Goal: Communication & Community: Answer question/provide support

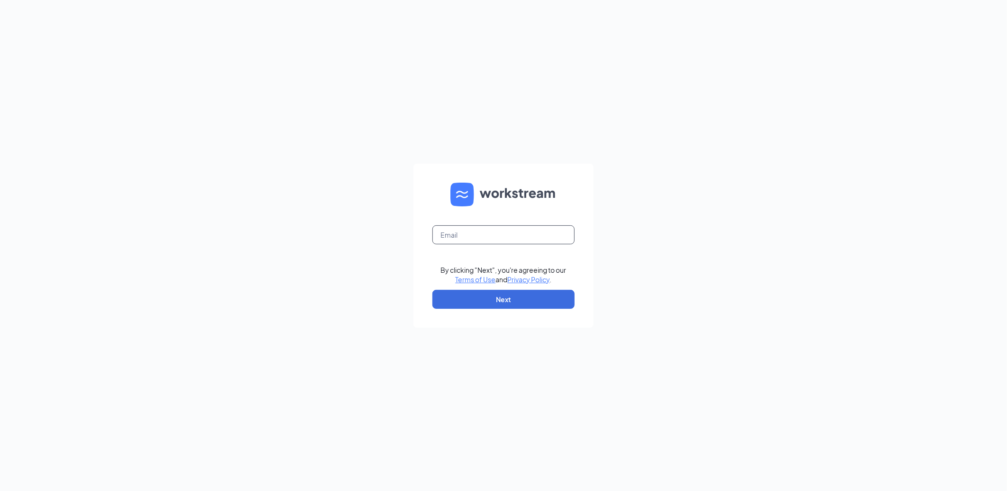
click at [529, 232] on input "text" at bounding box center [503, 234] width 142 height 19
type input "207563@famousforchicken.com"
click at [522, 300] on button "Next" at bounding box center [503, 299] width 142 height 19
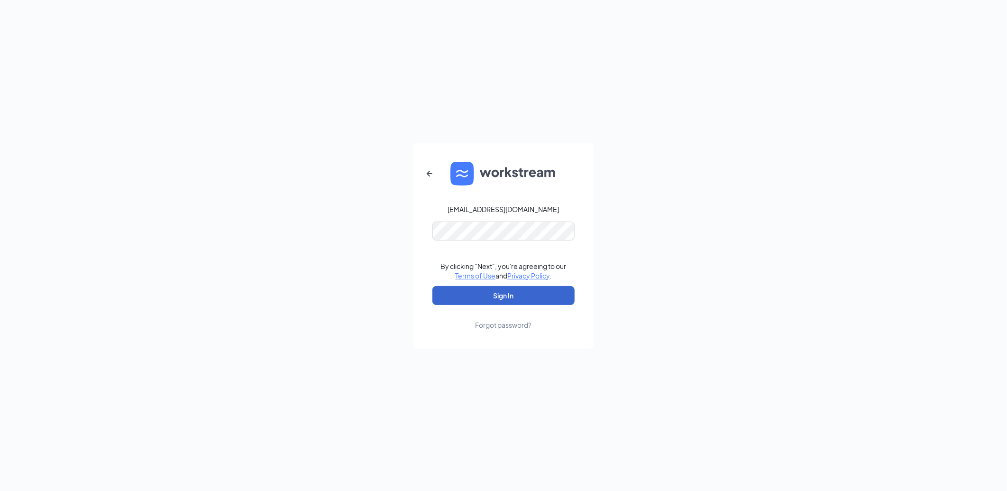
click at [522, 299] on button "Sign In" at bounding box center [503, 295] width 142 height 19
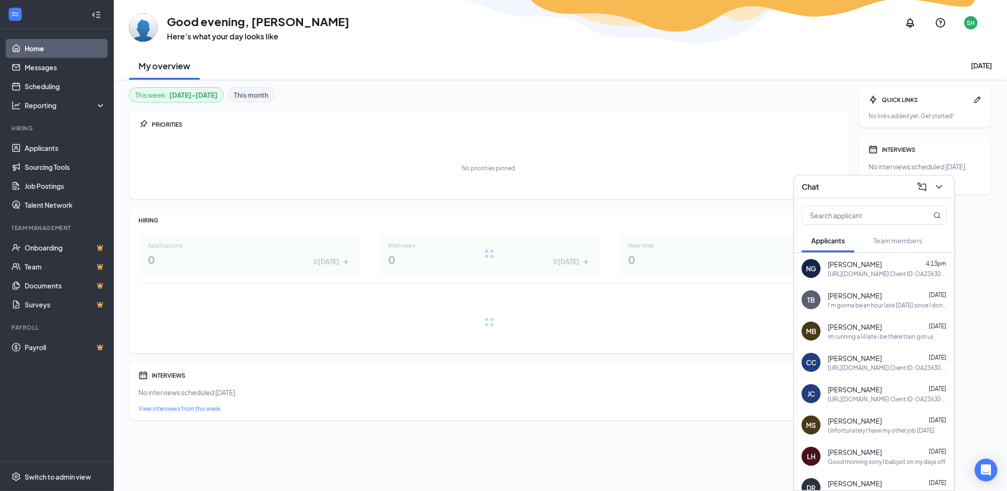
click at [873, 265] on div "Nicholas Goins 4:13pm" at bounding box center [887, 263] width 119 height 9
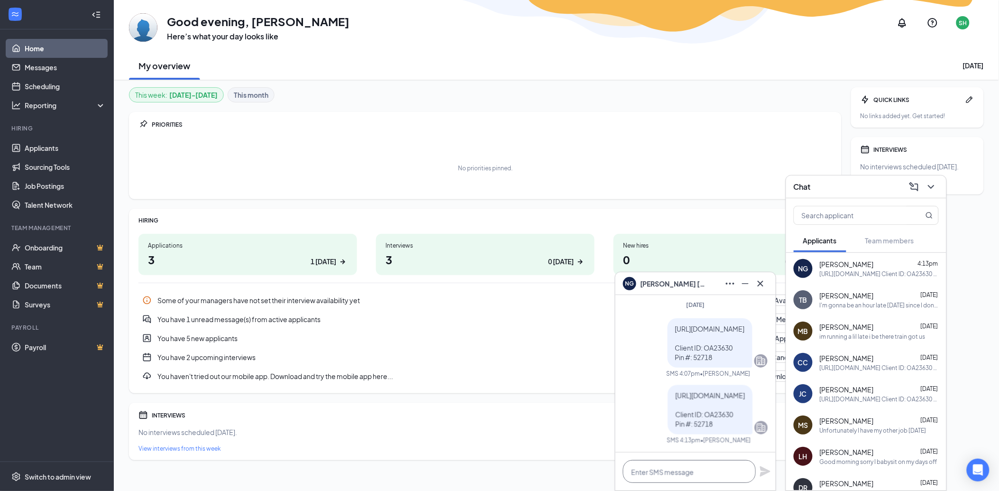
click at [674, 474] on textarea at bounding box center [689, 471] width 133 height 23
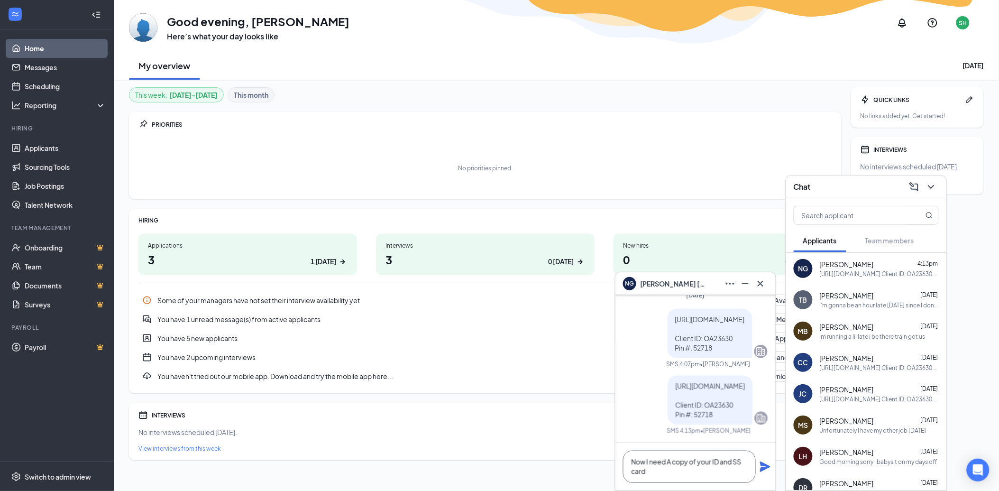
type textarea "Now I need A copy of your ID and SS card"
click at [768, 466] on icon "Plane" at bounding box center [765, 466] width 10 height 10
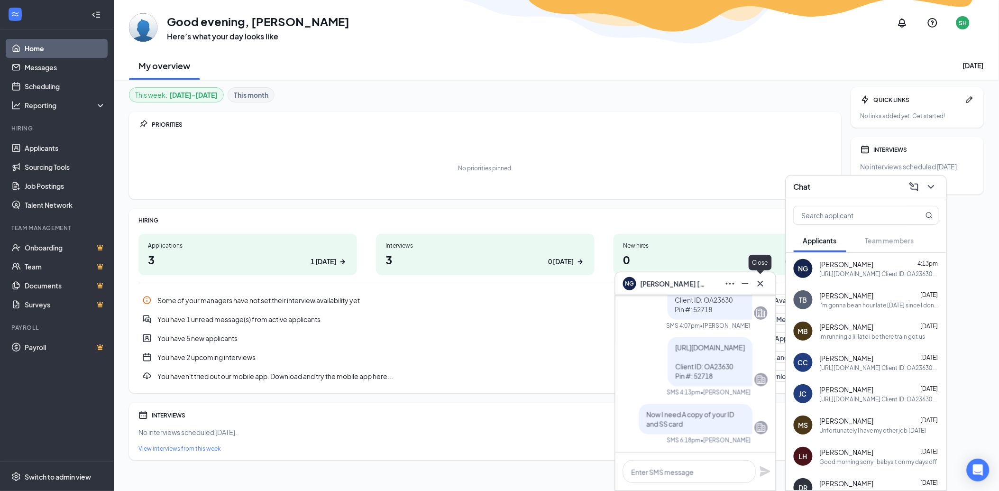
click at [761, 286] on icon "Cross" at bounding box center [760, 283] width 11 height 11
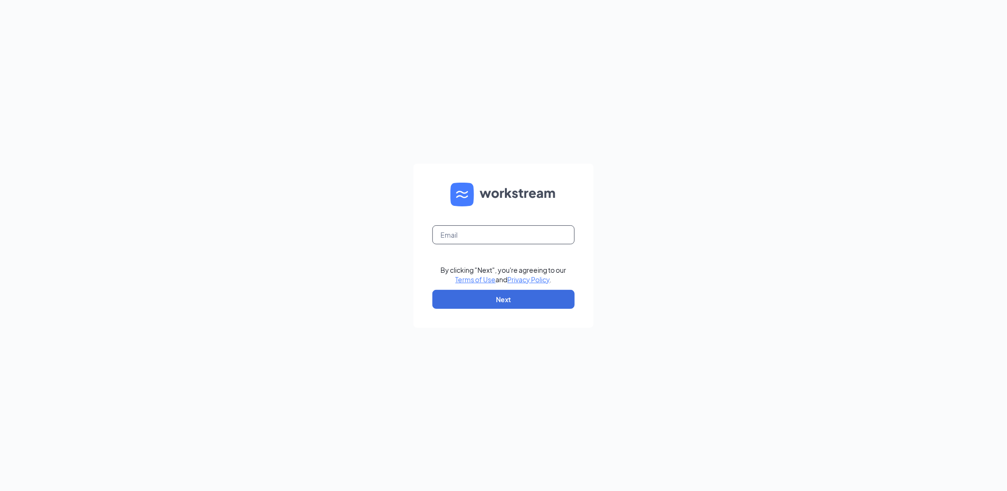
click at [478, 230] on input "text" at bounding box center [503, 234] width 142 height 19
type input "207563@famousforchicken.com"
click at [473, 300] on button "Next" at bounding box center [503, 299] width 142 height 19
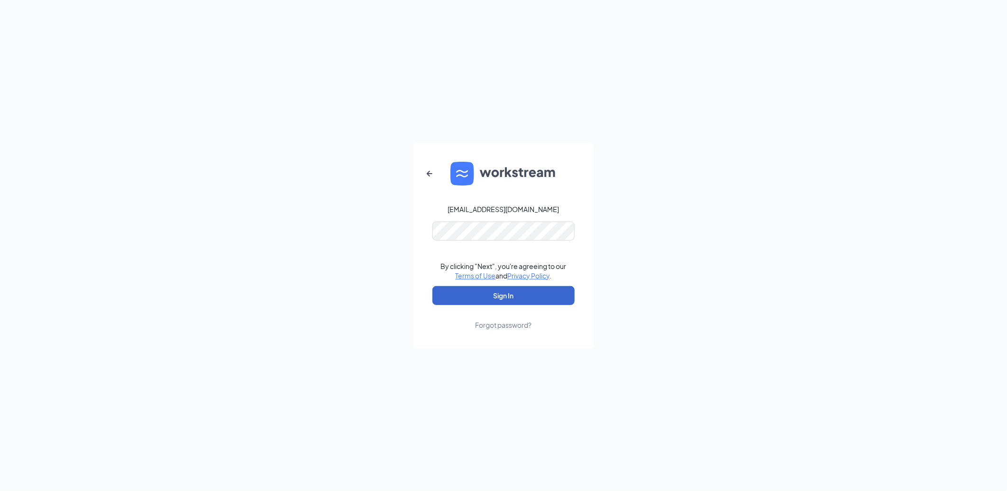
click at [473, 297] on button "Sign In" at bounding box center [503, 295] width 142 height 19
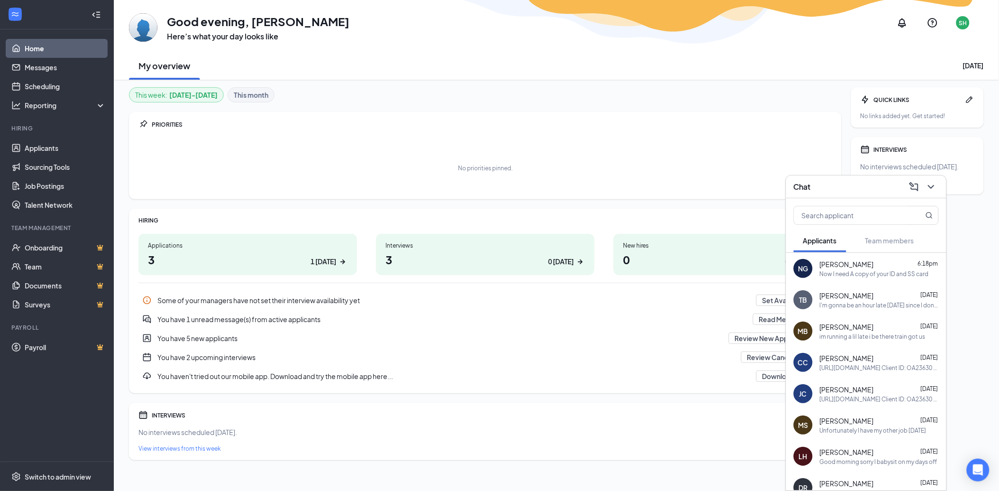
click at [888, 355] on div "[PERSON_NAME] [DATE]" at bounding box center [879, 357] width 119 height 9
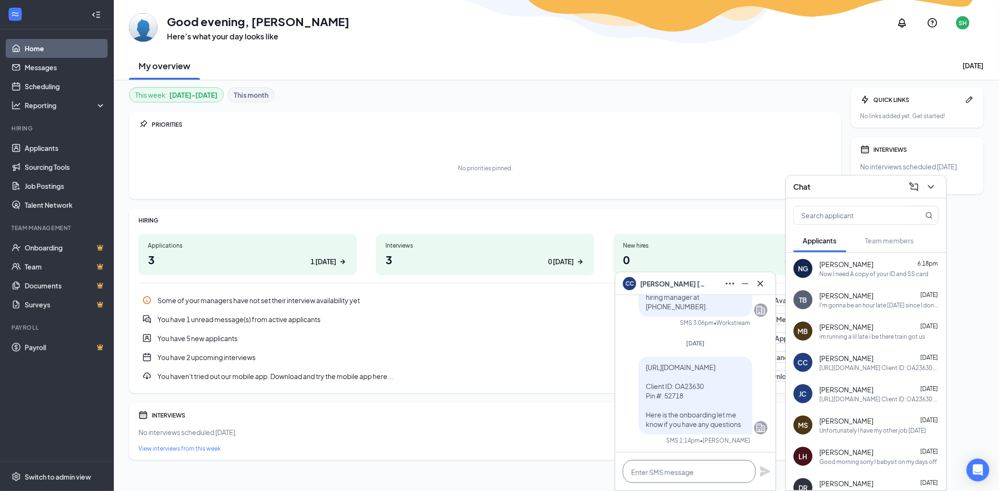
click at [684, 469] on textarea at bounding box center [689, 471] width 133 height 23
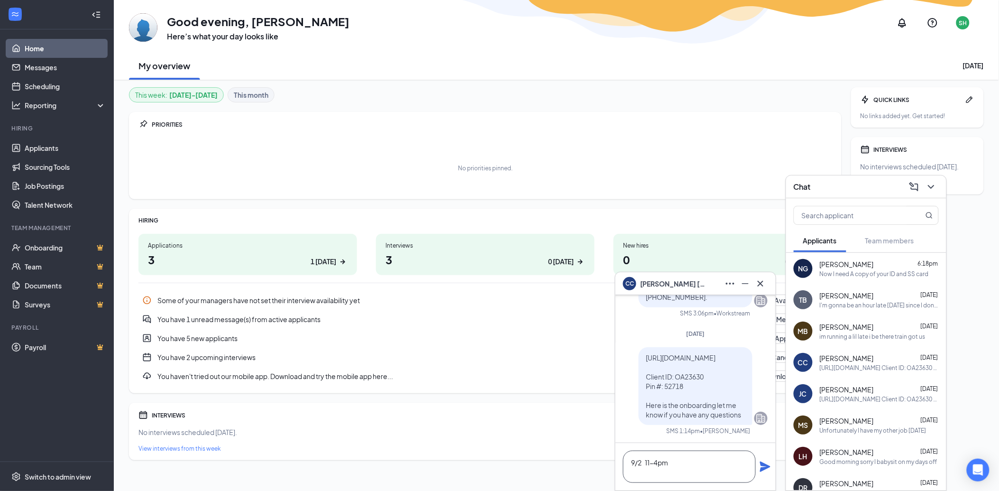
scroll to position [1, 0]
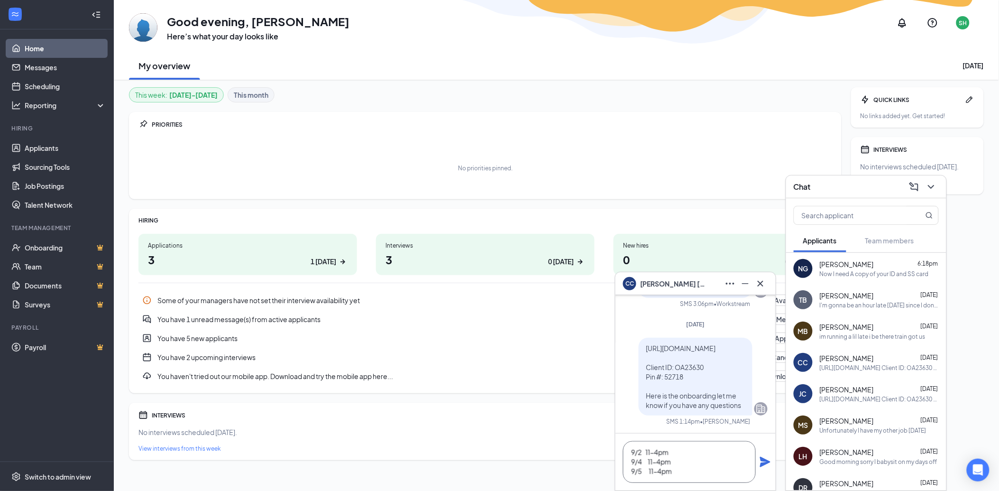
type textarea "9/2 11-4pm 9/4 11-4pm 9/5 11-4pm"
click at [765, 462] on icon "Plane" at bounding box center [765, 461] width 10 height 10
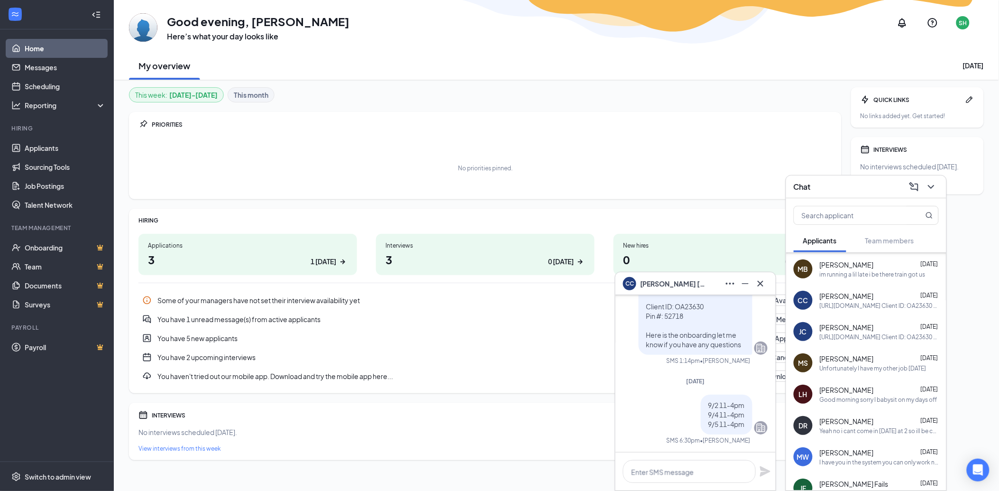
scroll to position [72, 0]
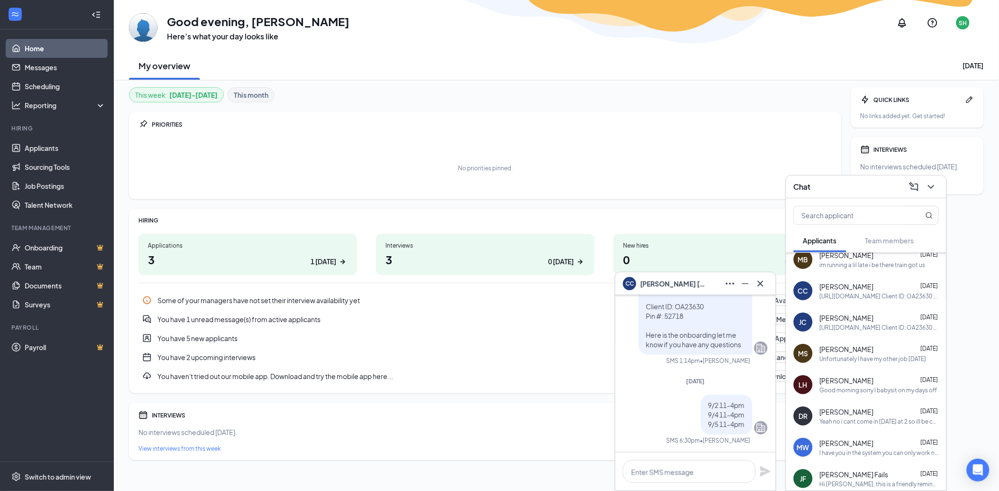
click at [878, 442] on div "[PERSON_NAME] [DATE]" at bounding box center [879, 442] width 119 height 9
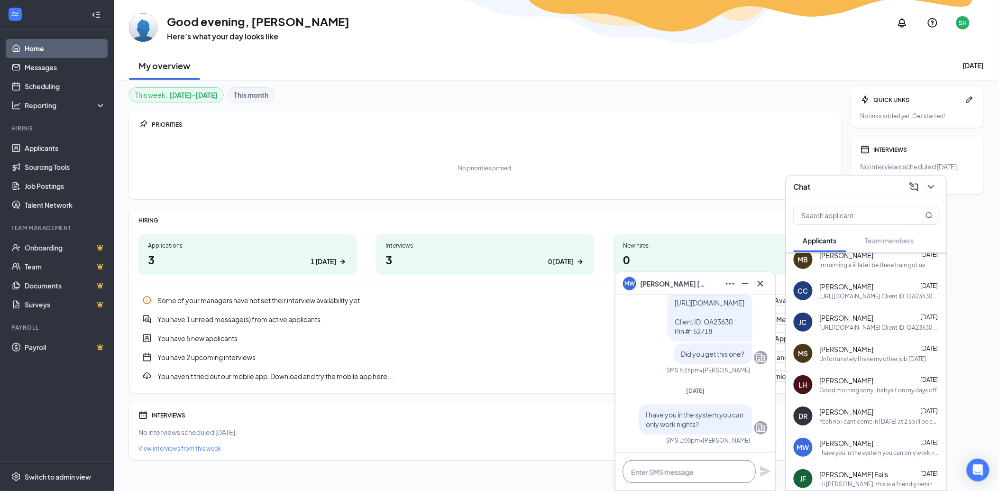
click at [642, 475] on textarea at bounding box center [689, 471] width 133 height 23
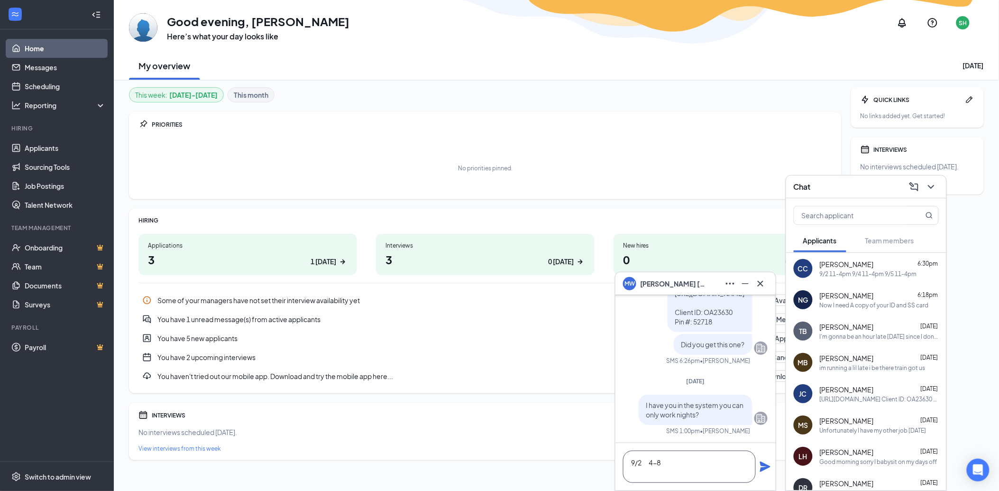
scroll to position [1, 0]
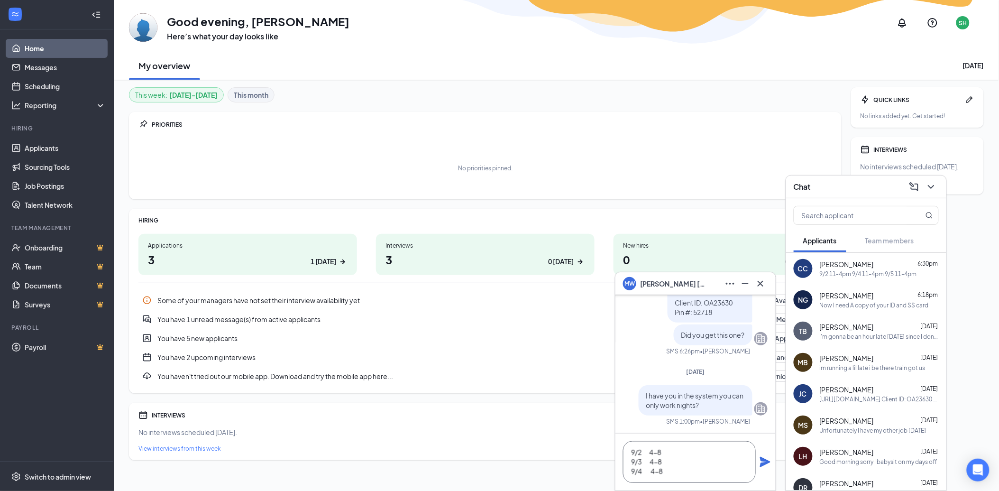
type textarea "9/2 4-8 9/3 4-8 9/4 4-8"
click at [765, 461] on icon "Plane" at bounding box center [765, 461] width 10 height 10
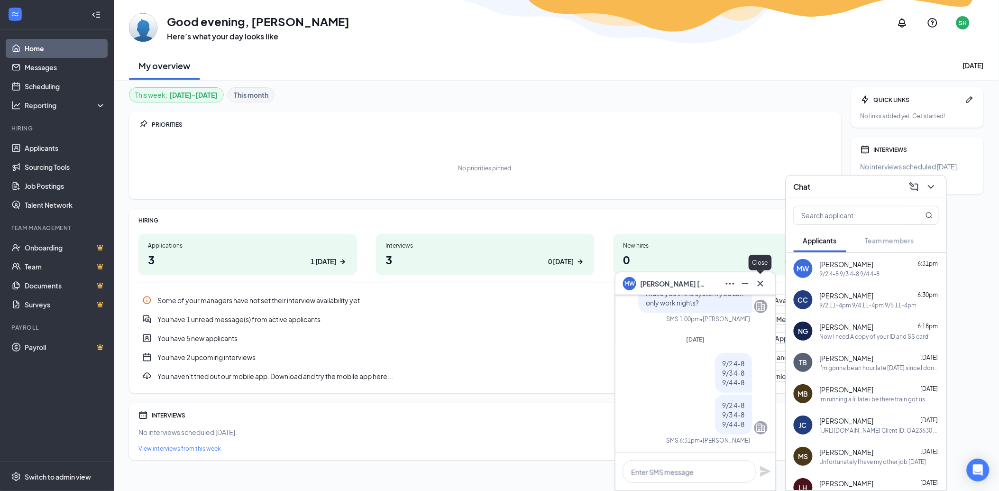
click at [757, 283] on icon "Cross" at bounding box center [760, 283] width 11 height 11
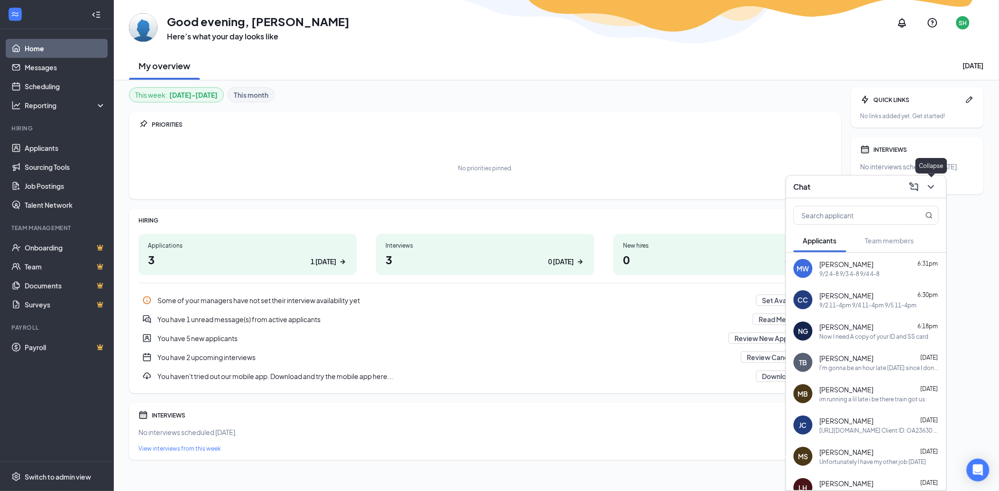
click at [928, 182] on icon "ChevronDown" at bounding box center [930, 186] width 11 height 11
